Goal: Purchase product/service

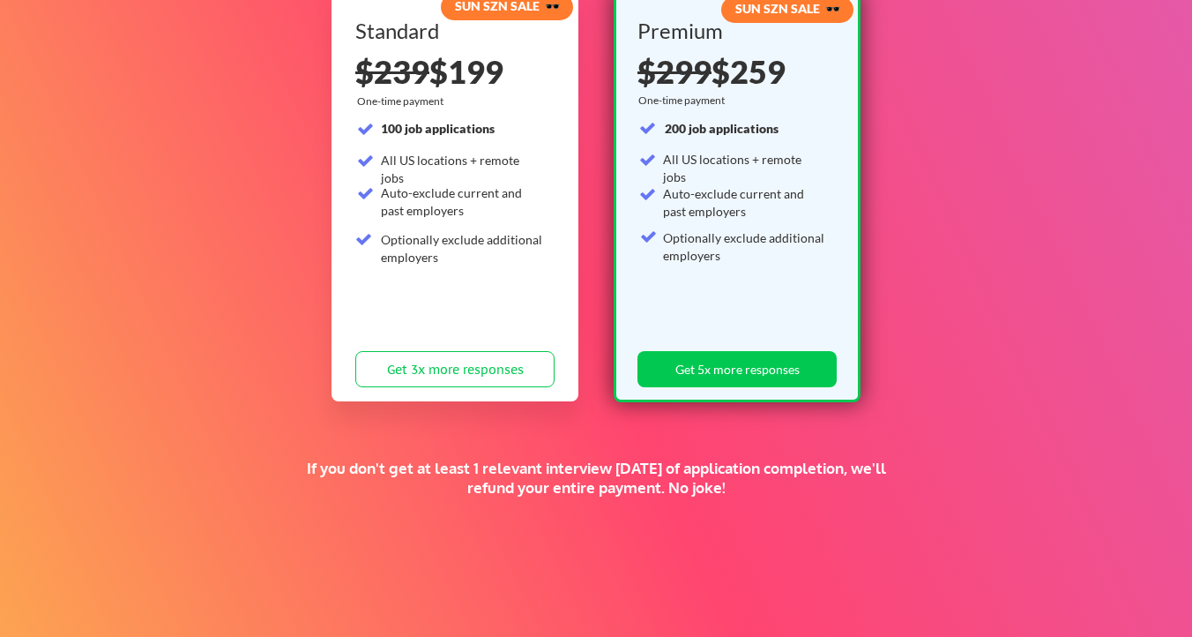
scroll to position [398, 0]
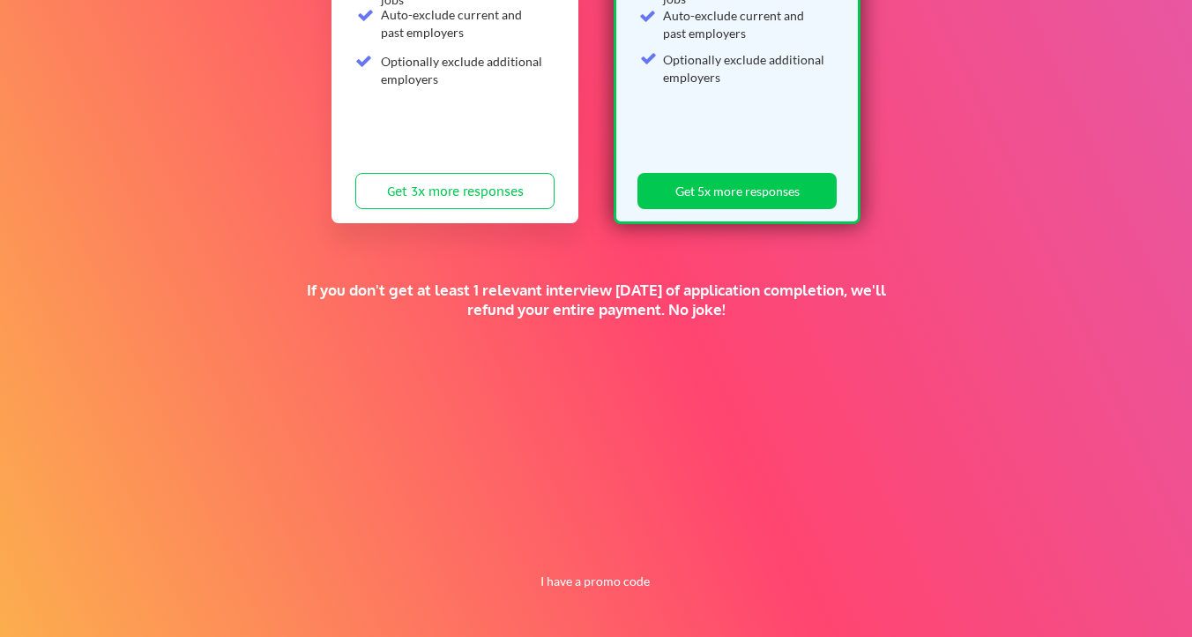
click at [592, 576] on button "I have a promo code" at bounding box center [596, 580] width 130 height 21
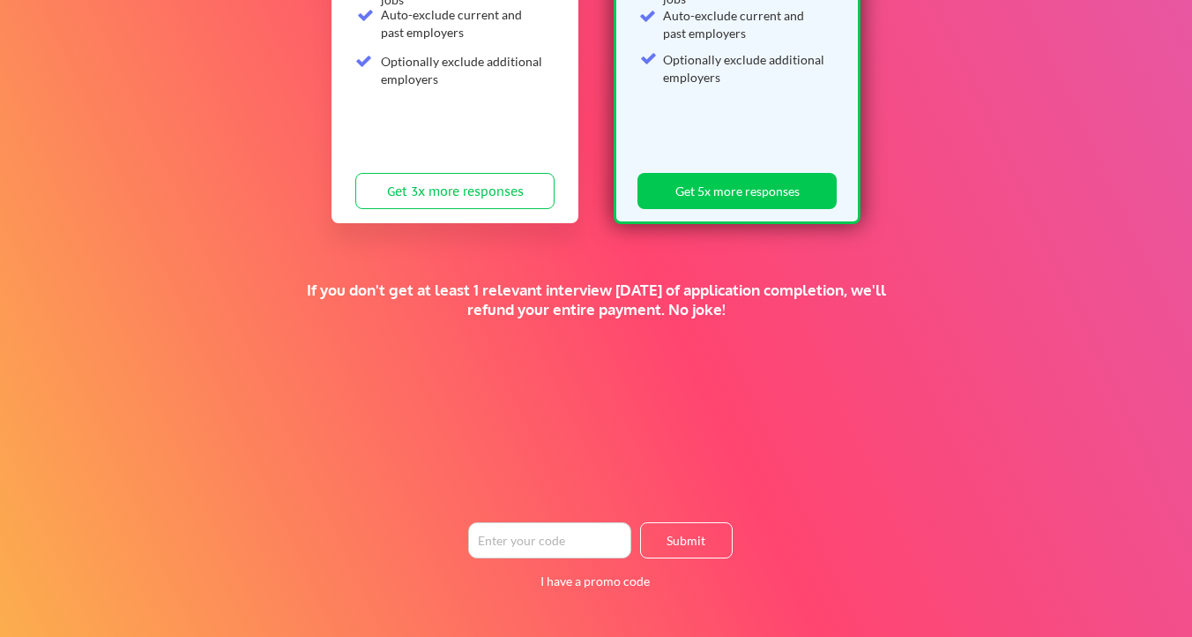
click at [555, 542] on input "input" at bounding box center [549, 540] width 163 height 36
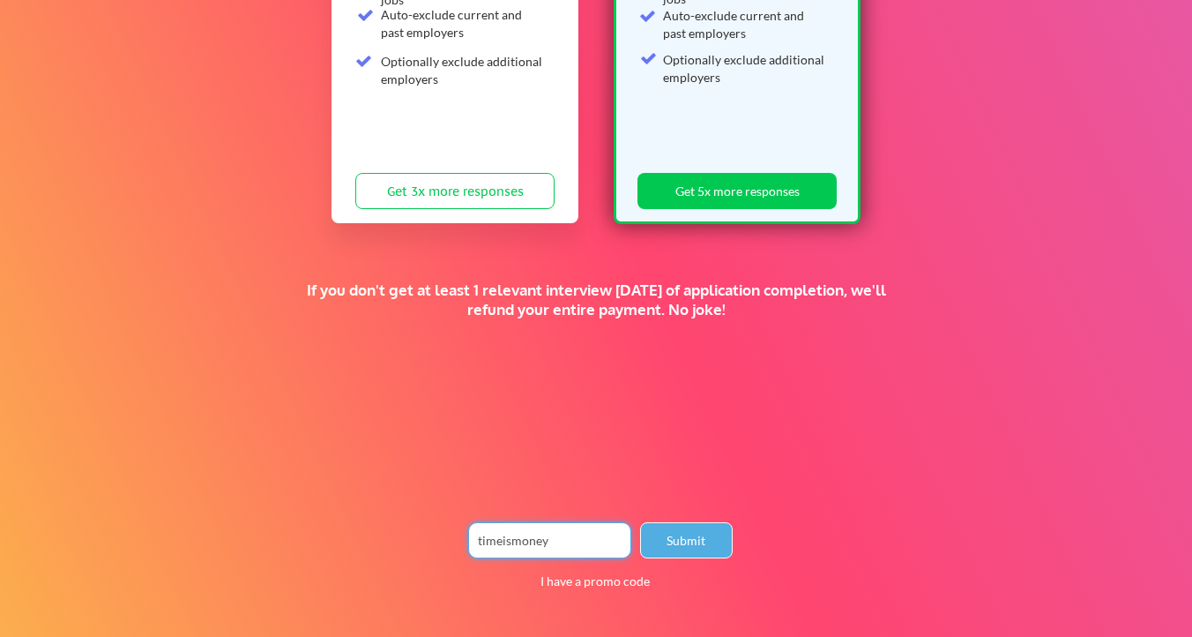
type input "timeismoney"
click at [673, 542] on button "Submit" at bounding box center [686, 540] width 93 height 36
